Goal: Task Accomplishment & Management: Manage account settings

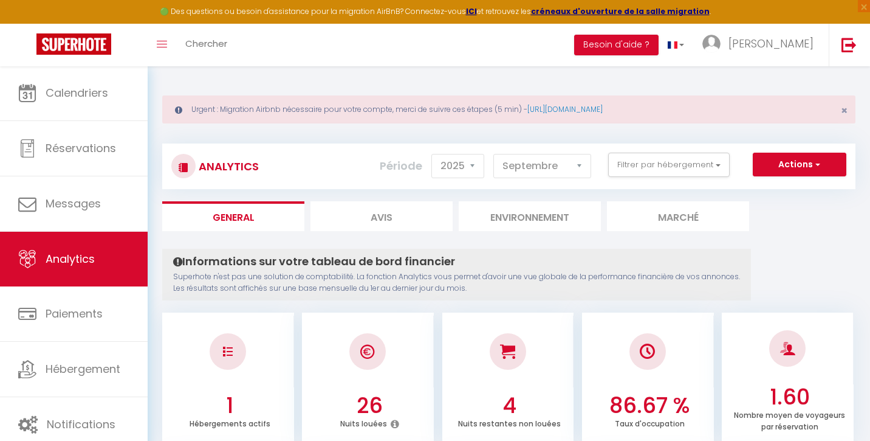
select select "2025"
select select "9"
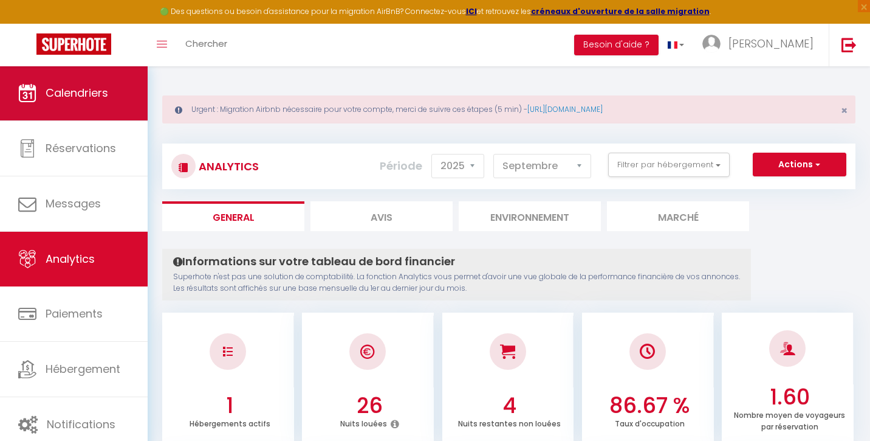
click at [86, 105] on link "Calendriers" at bounding box center [74, 93] width 148 height 55
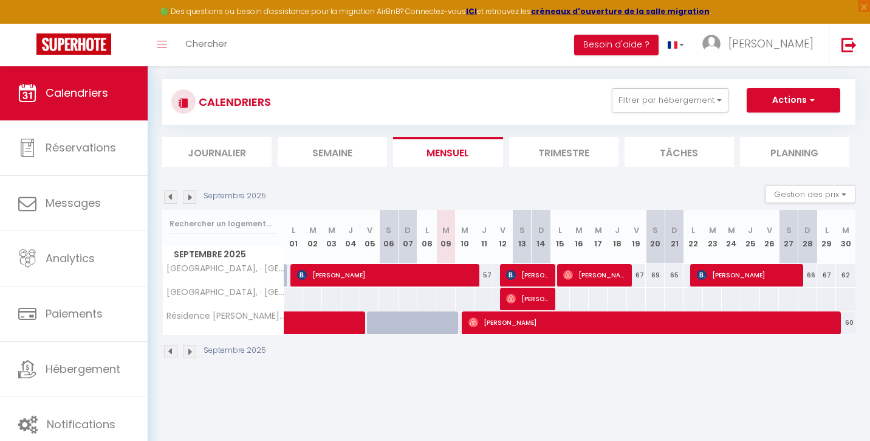
scroll to position [64, 0]
click at [528, 277] on span "[PERSON_NAME]" at bounding box center [528, 274] width 44 height 23
select select "OK"
select select "1"
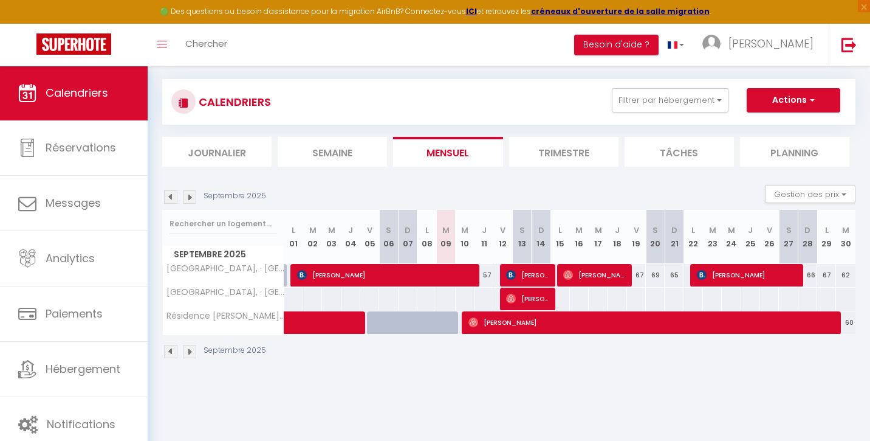
select select "0"
select select "1"
select select
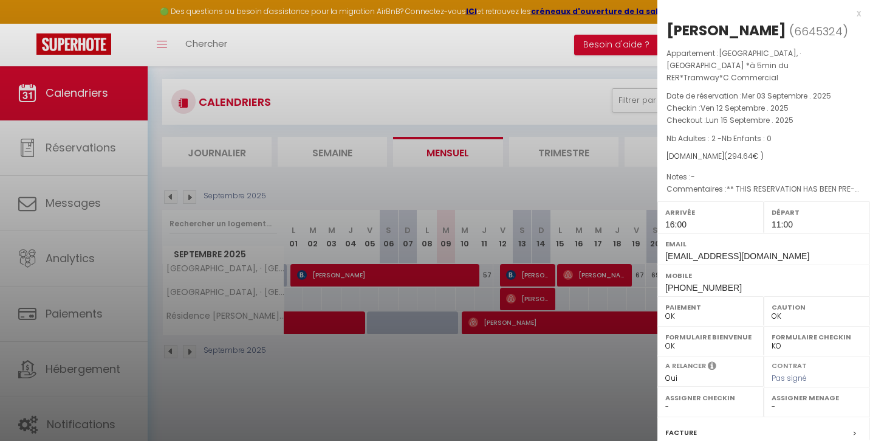
click at [532, 295] on div at bounding box center [435, 220] width 870 height 441
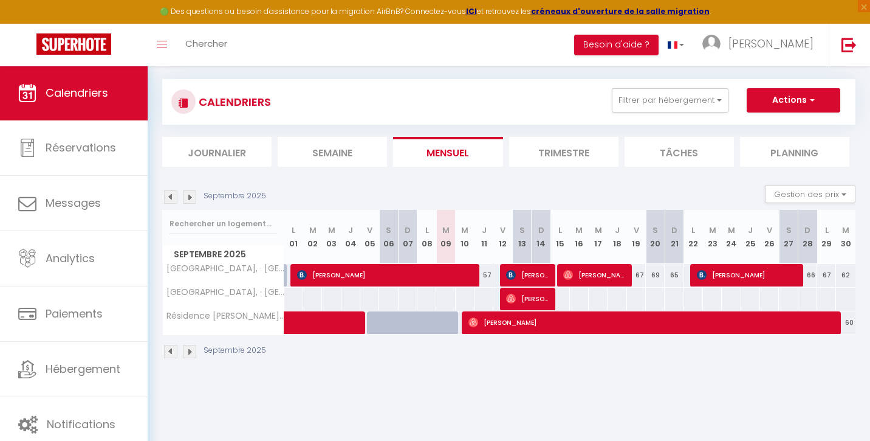
click at [532, 295] on span "[PERSON_NAME]" at bounding box center [528, 298] width 44 height 23
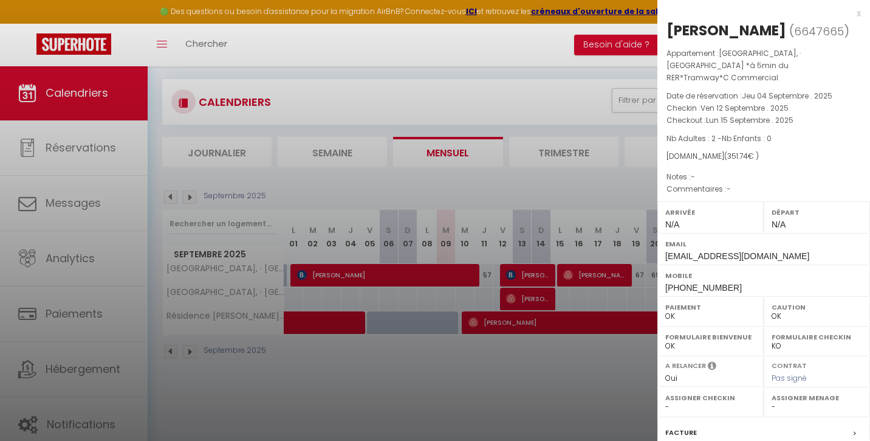
click at [540, 275] on div at bounding box center [435, 220] width 870 height 441
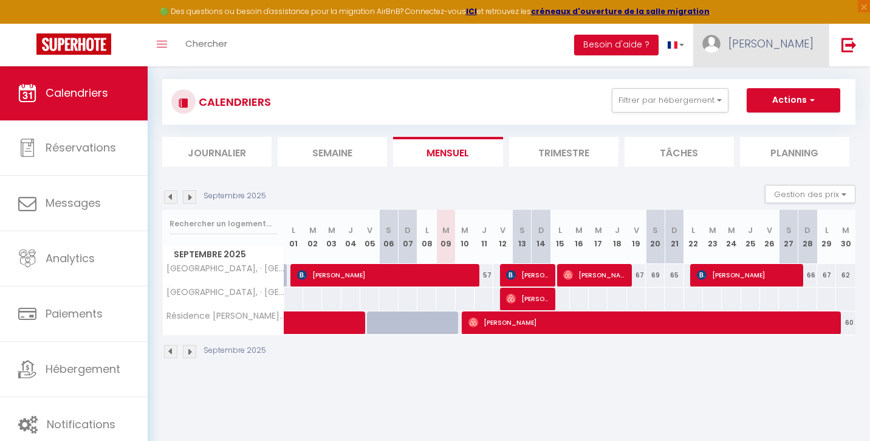
click at [802, 41] on span "[PERSON_NAME]" at bounding box center [771, 43] width 85 height 15
click at [784, 82] on link "Paramètres" at bounding box center [780, 84] width 90 height 21
select select "28"
select select "fr"
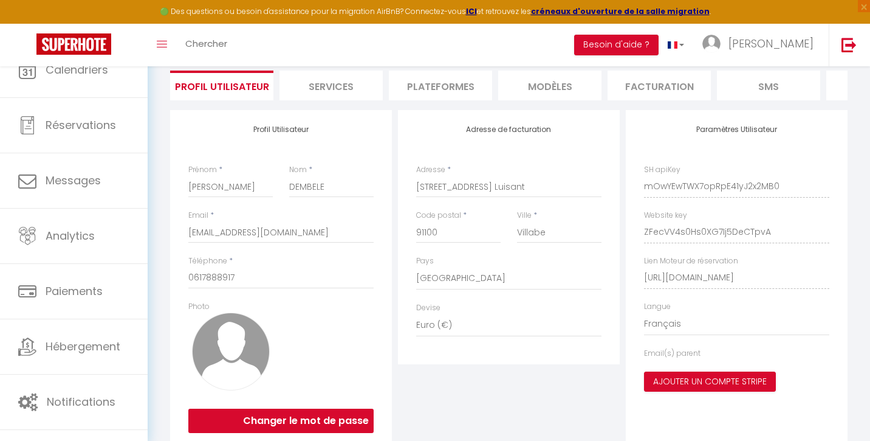
scroll to position [43, 0]
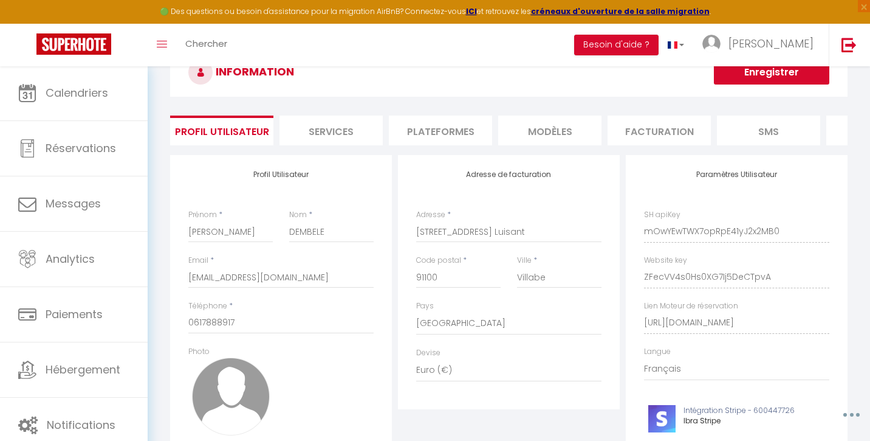
click at [435, 128] on li "Plateformes" at bounding box center [440, 130] width 103 height 30
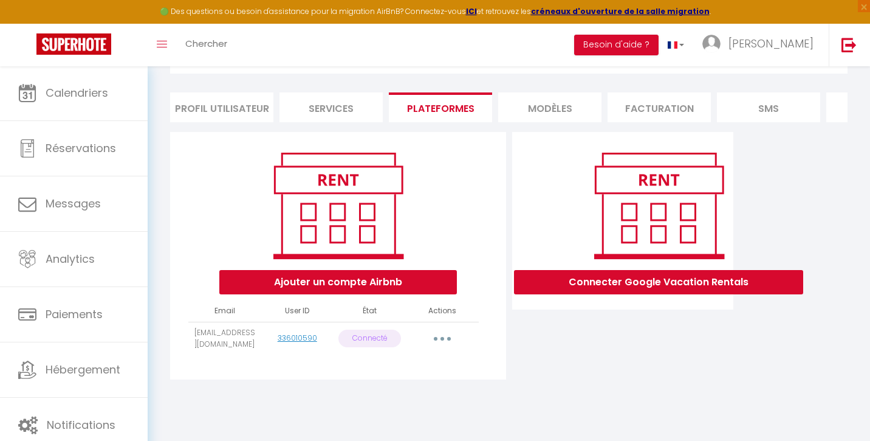
scroll to position [66, 0]
click at [382, 282] on button "Ajouter un compte Airbnb" at bounding box center [338, 282] width 238 height 24
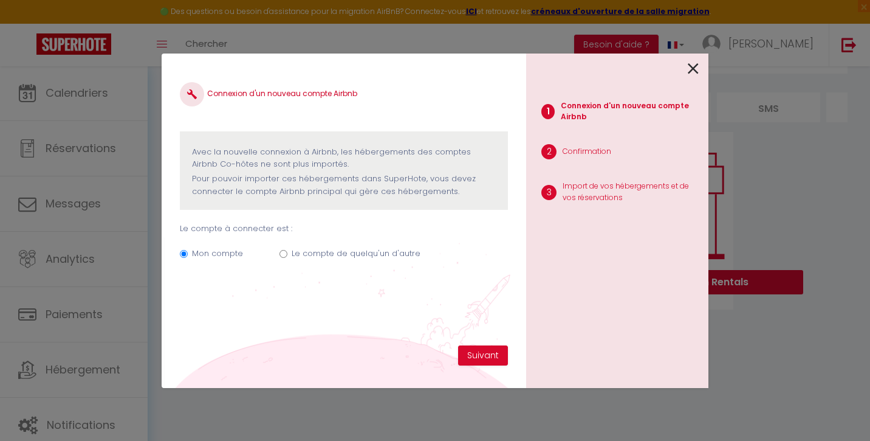
click at [282, 250] on input "Le compte de quelqu'un d'autre" at bounding box center [284, 254] width 8 height 8
radio input "true"
radio input "false"
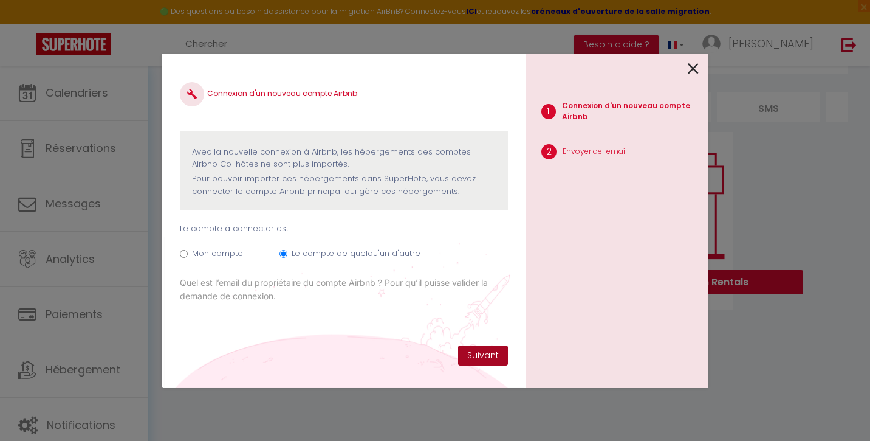
click at [474, 353] on button "Suivant" at bounding box center [483, 355] width 50 height 21
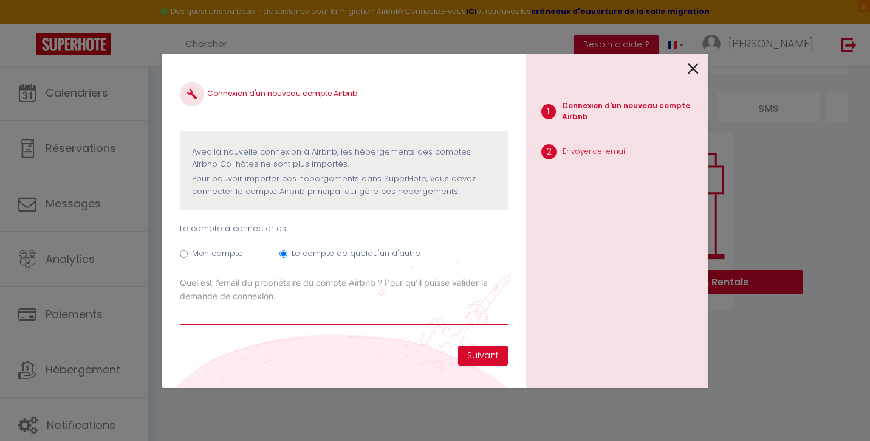
paste input "[PERSON_NAME][EMAIL_ADDRESS][DOMAIN_NAME]"
type input "[PERSON_NAME][EMAIL_ADDRESS][DOMAIN_NAME]"
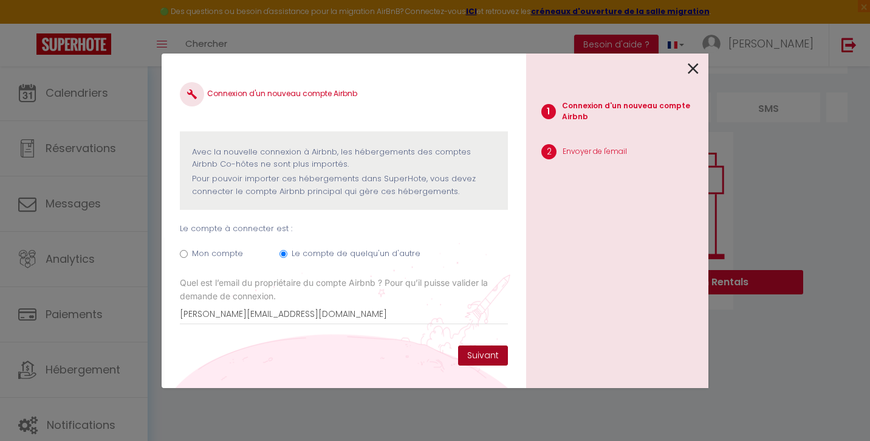
click at [468, 354] on button "Suivant" at bounding box center [483, 355] width 50 height 21
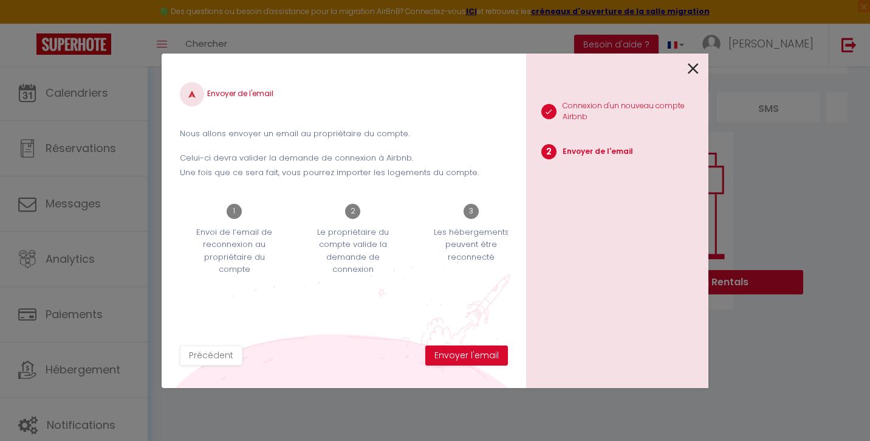
click at [468, 354] on button "Envoyer l'email" at bounding box center [466, 355] width 83 height 21
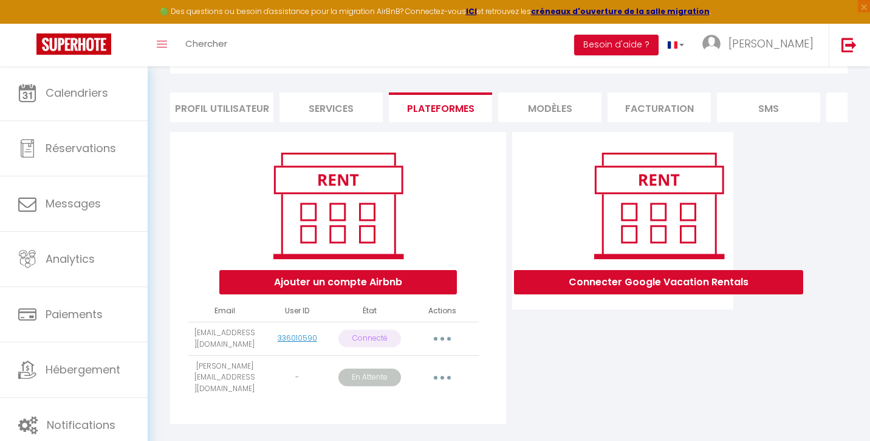
click at [446, 369] on button "button" at bounding box center [442, 377] width 34 height 19
click at [545, 376] on div "Connecter Google Vacation Rentals" at bounding box center [623, 281] width 228 height 299
click at [447, 336] on button "button" at bounding box center [442, 338] width 34 height 19
click at [594, 380] on div "Connecter Google Vacation Rentals" at bounding box center [623, 281] width 228 height 299
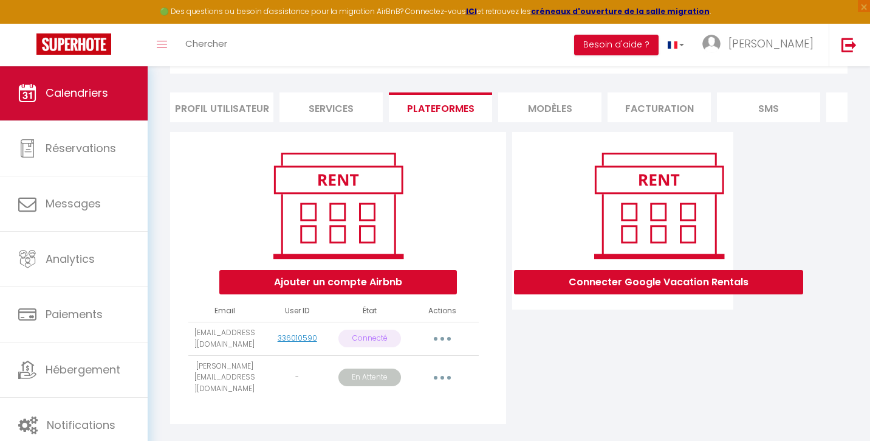
click at [88, 94] on span "Calendriers" at bounding box center [77, 92] width 63 height 15
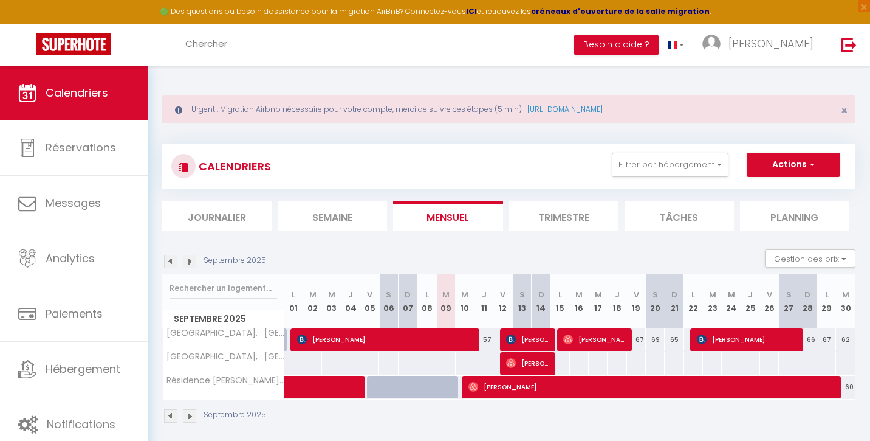
drag, startPoint x: 444, startPoint y: 349, endPoint x: 494, endPoint y: 441, distance: 104.7
click at [531, 364] on span "[PERSON_NAME]" at bounding box center [528, 362] width 44 height 23
select select "OK"
select select "0"
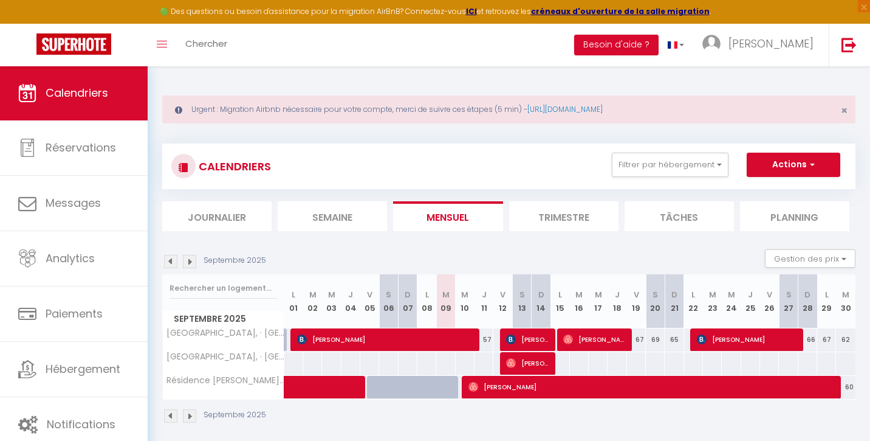
select select "0"
select select "1"
select select
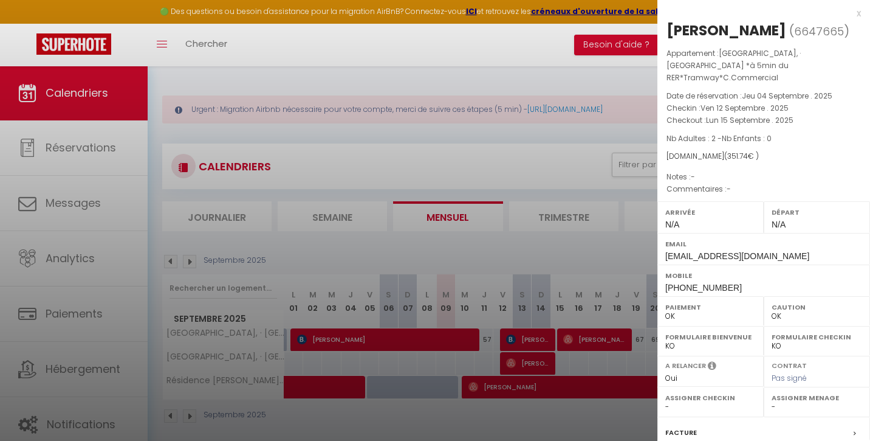
click at [534, 338] on div at bounding box center [435, 220] width 870 height 441
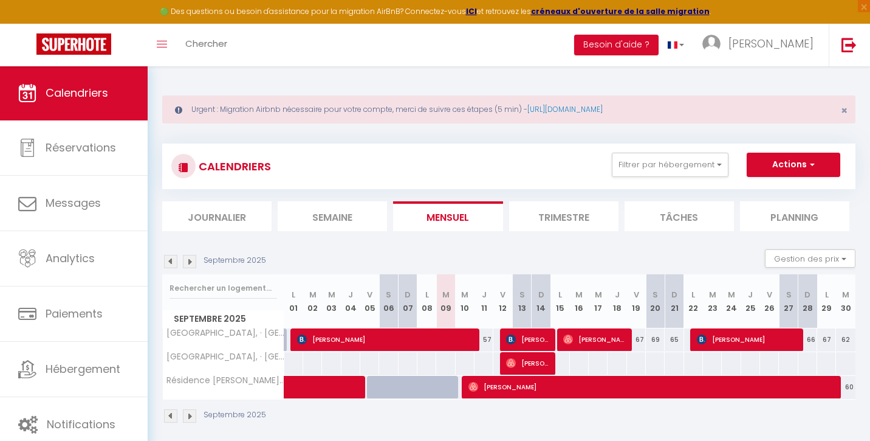
click at [534, 338] on span "[PERSON_NAME]" at bounding box center [528, 339] width 44 height 23
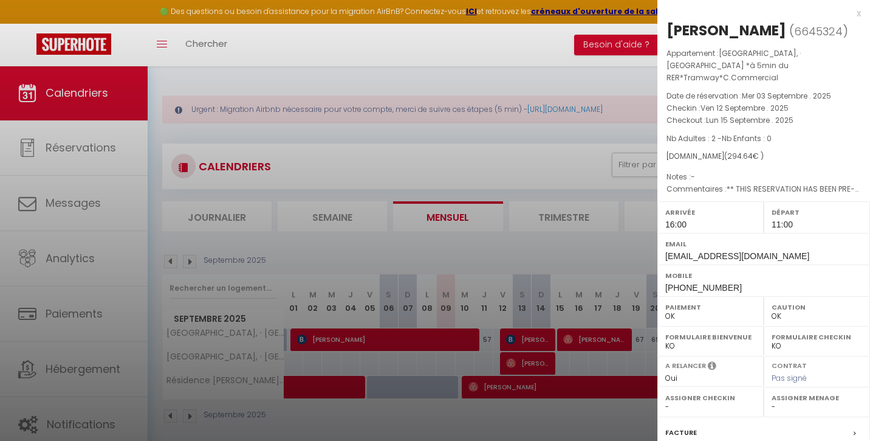
click at [537, 362] on div at bounding box center [435, 220] width 870 height 441
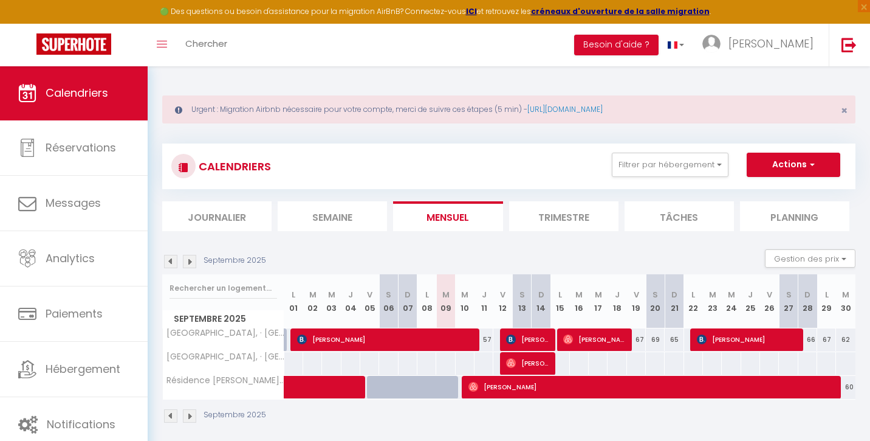
click at [528, 336] on span "[PERSON_NAME]" at bounding box center [528, 339] width 44 height 23
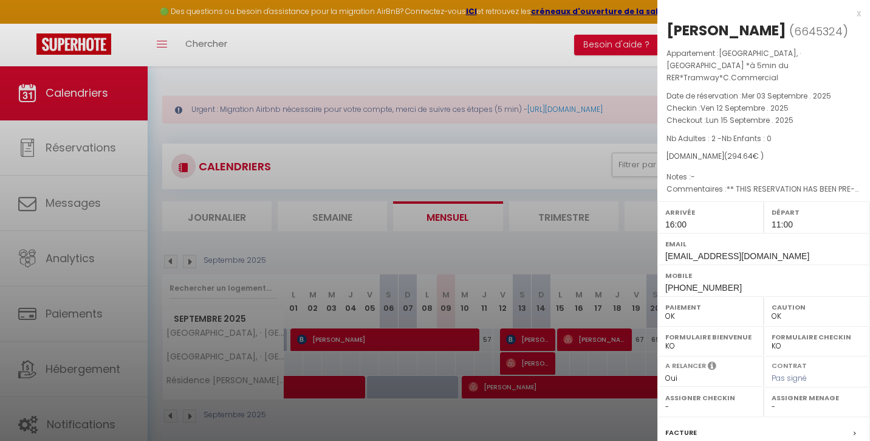
click at [439, 172] on div at bounding box center [435, 220] width 870 height 441
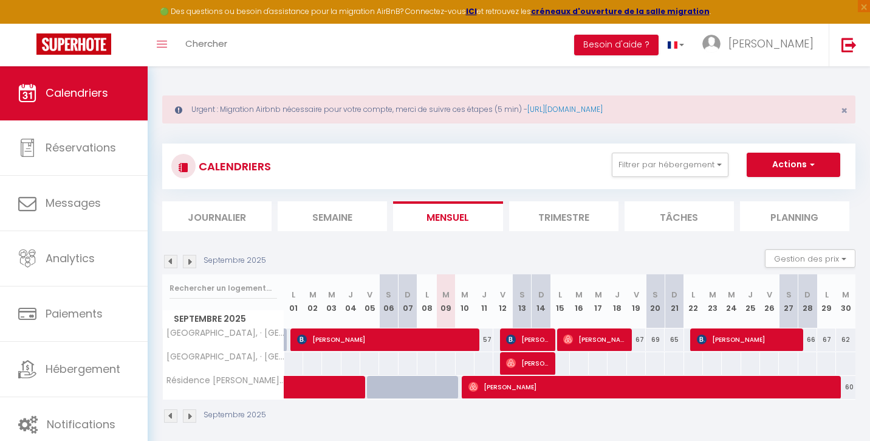
click at [537, 336] on span "[PERSON_NAME]" at bounding box center [528, 339] width 44 height 23
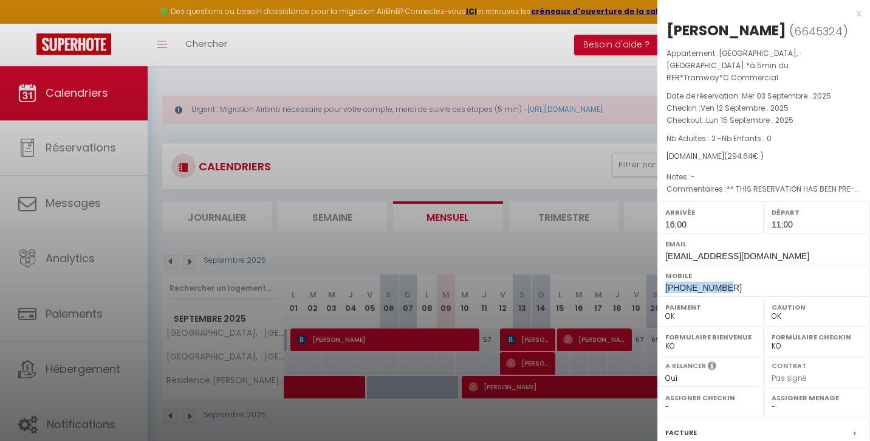
drag, startPoint x: 733, startPoint y: 270, endPoint x: 659, endPoint y: 270, distance: 73.5
click at [659, 270] on div "Mobile [PHONE_NUMBER]" at bounding box center [764, 280] width 213 height 32
copy span "[PHONE_NUMBER]"
click at [563, 61] on div at bounding box center [435, 220] width 870 height 441
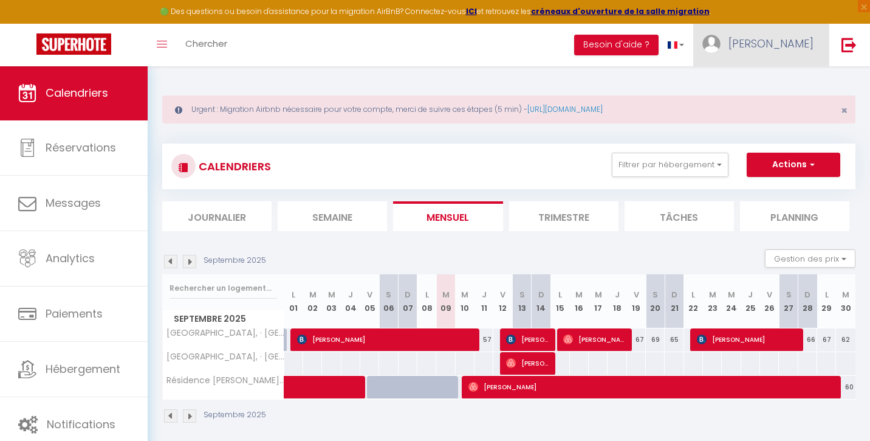
click at [788, 43] on span "[PERSON_NAME]" at bounding box center [771, 43] width 85 height 15
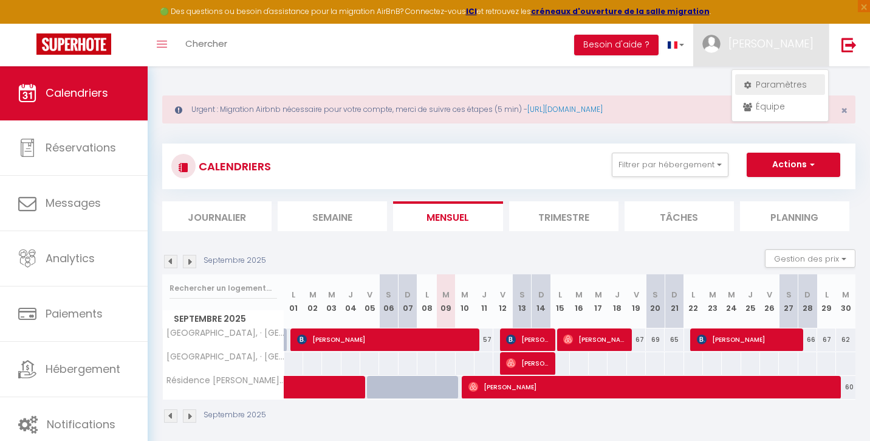
click at [779, 81] on link "Paramètres" at bounding box center [780, 84] width 90 height 21
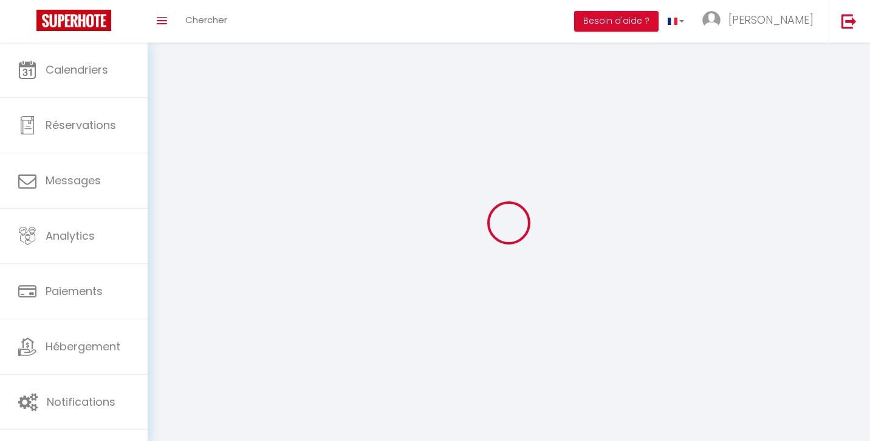
select select
type input "[PERSON_NAME]"
type input "DEMBELE"
type input "0617888917"
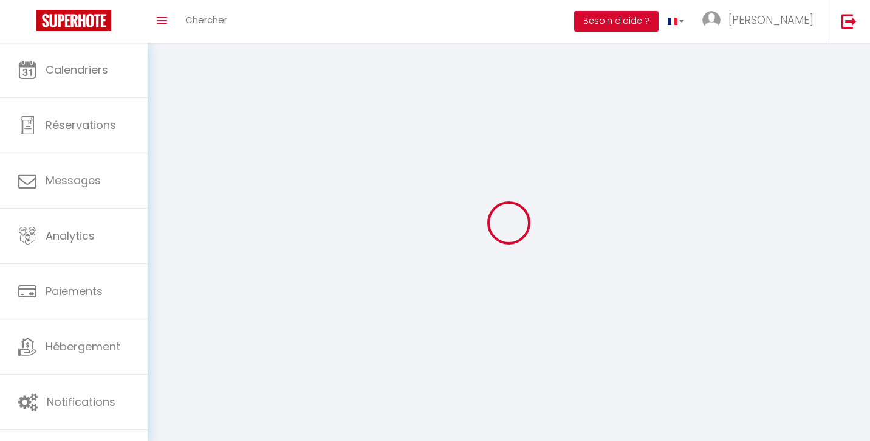
type input "[STREET_ADDRESS] Luisant"
type input "91100"
type input "Villabe"
type input "mOwYEwTWX7opRpE41yJ2x2MB0"
type input "ZFecVV4s0Hs0XG7Ij5DeCTpvA"
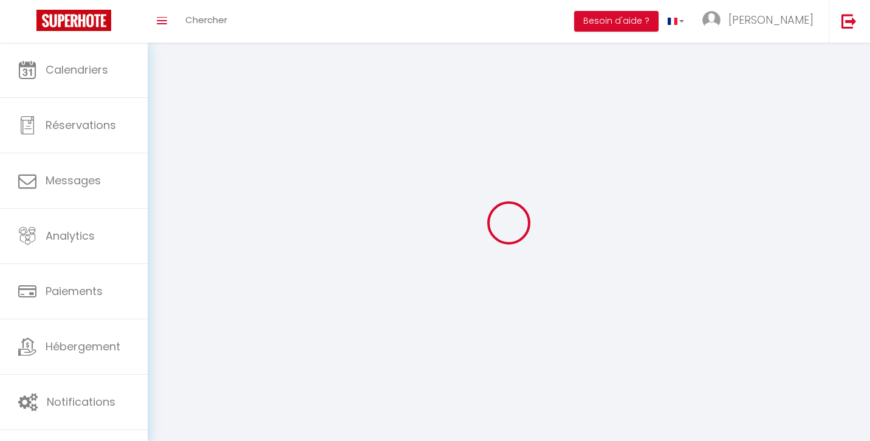
type input "[URL][DOMAIN_NAME]"
select select "28"
select select "fr"
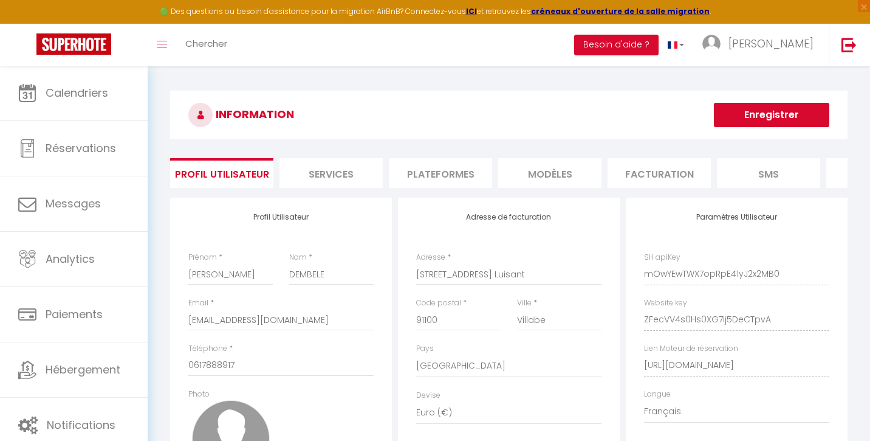
click at [455, 175] on li "Plateformes" at bounding box center [440, 173] width 103 height 30
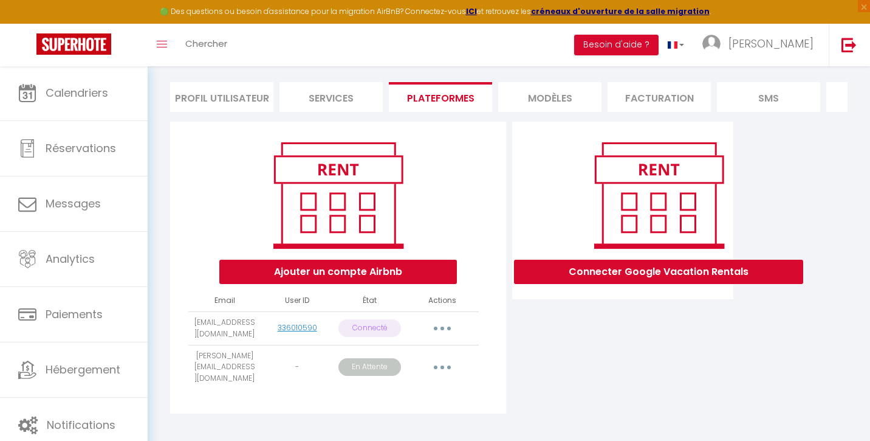
scroll to position [75, 0]
